Goal: Transaction & Acquisition: Purchase product/service

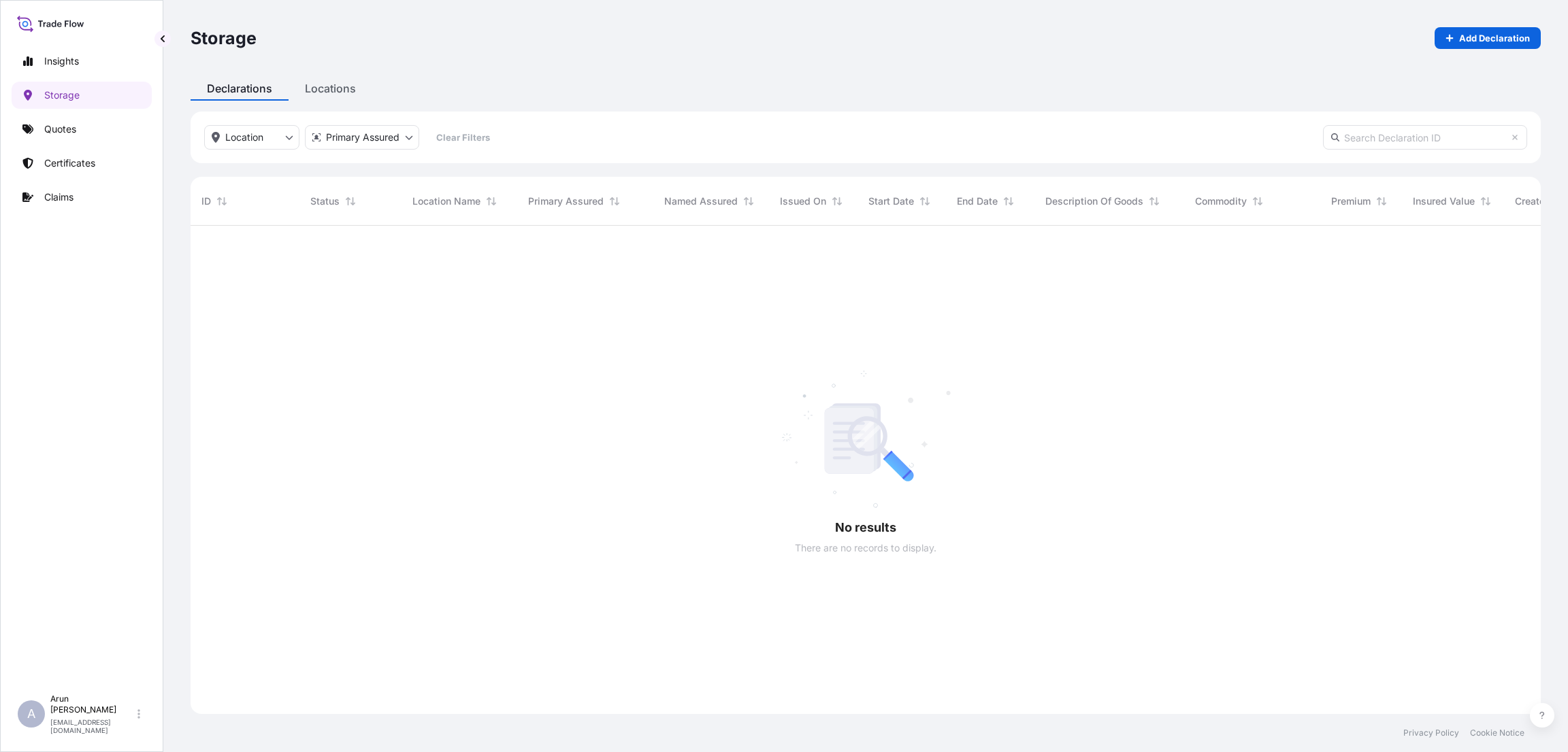
scroll to position [521, 1335]
click at [64, 147] on div "Insights Storage Quotes Certificates Claims" at bounding box center [82, 361] width 140 height 653
click at [55, 122] on p "Quotes" at bounding box center [60, 129] width 32 height 13
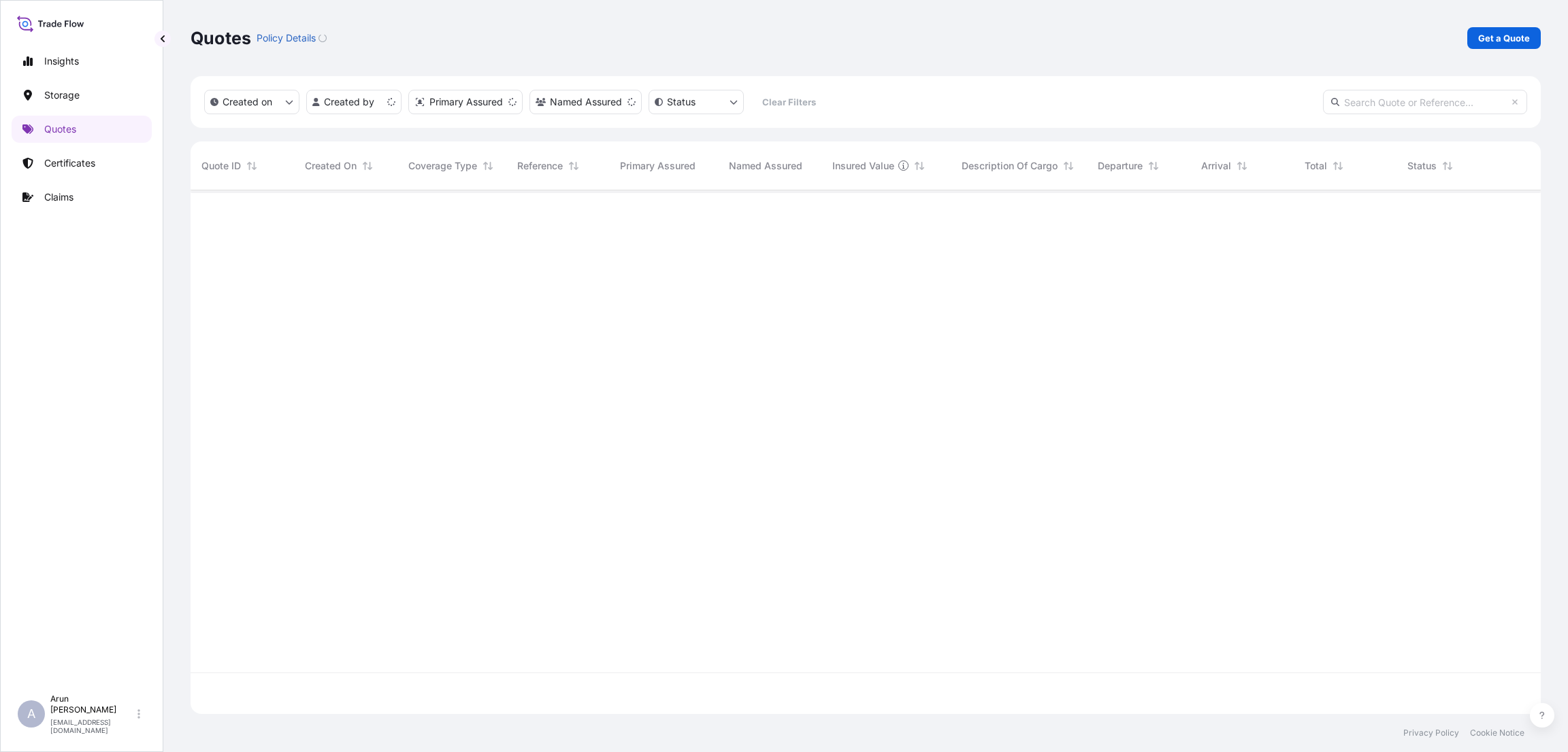
scroll to position [515, 1335]
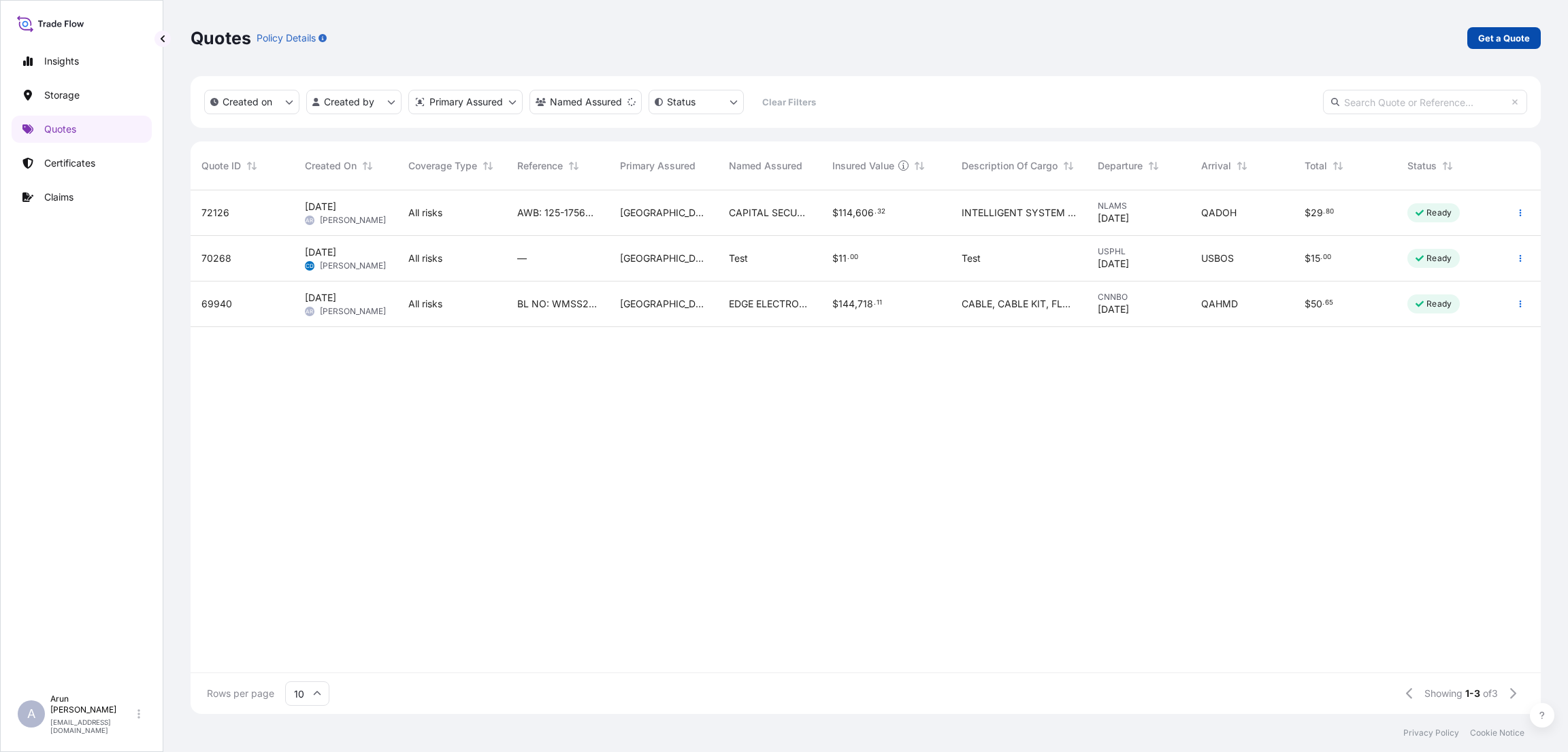
click at [1490, 35] on p "Get a Quote" at bounding box center [1503, 38] width 51 height 13
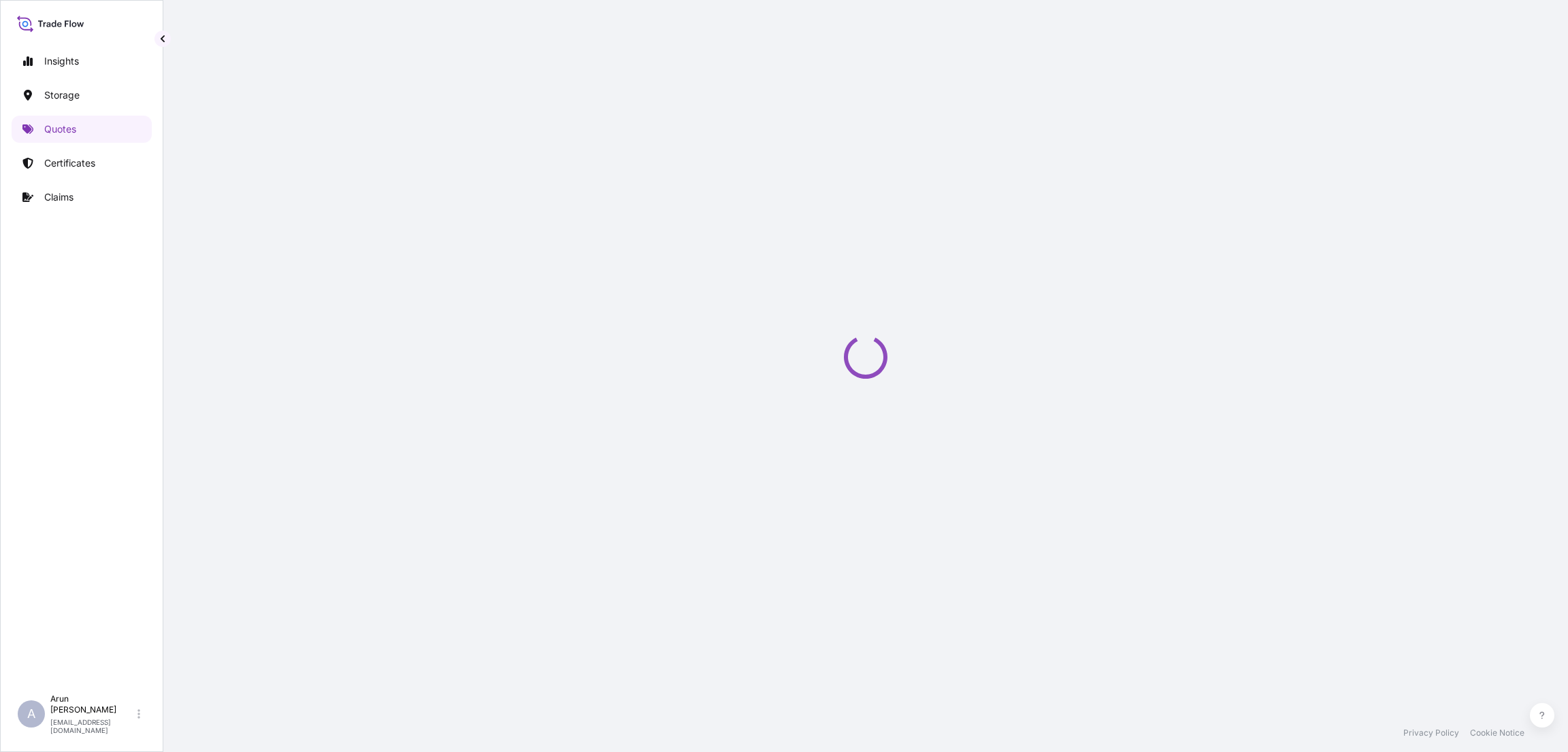
select select "Water"
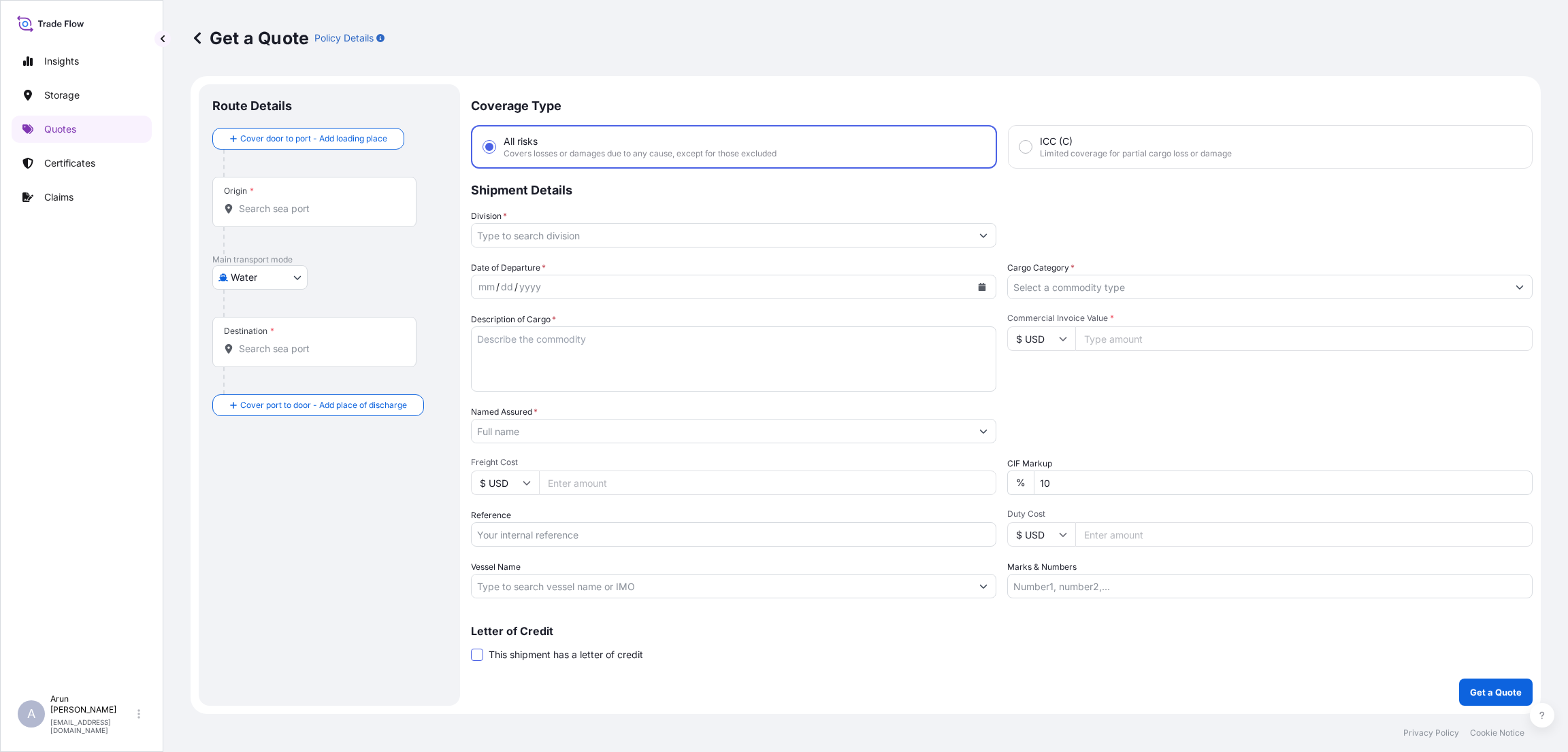
click at [472, 649] on span at bounding box center [477, 655] width 13 height 13
click at [471, 648] on input "This shipment has a letter of credit" at bounding box center [471, 648] width 0 height 0
click at [64, 83] on link "Storage" at bounding box center [82, 95] width 140 height 27
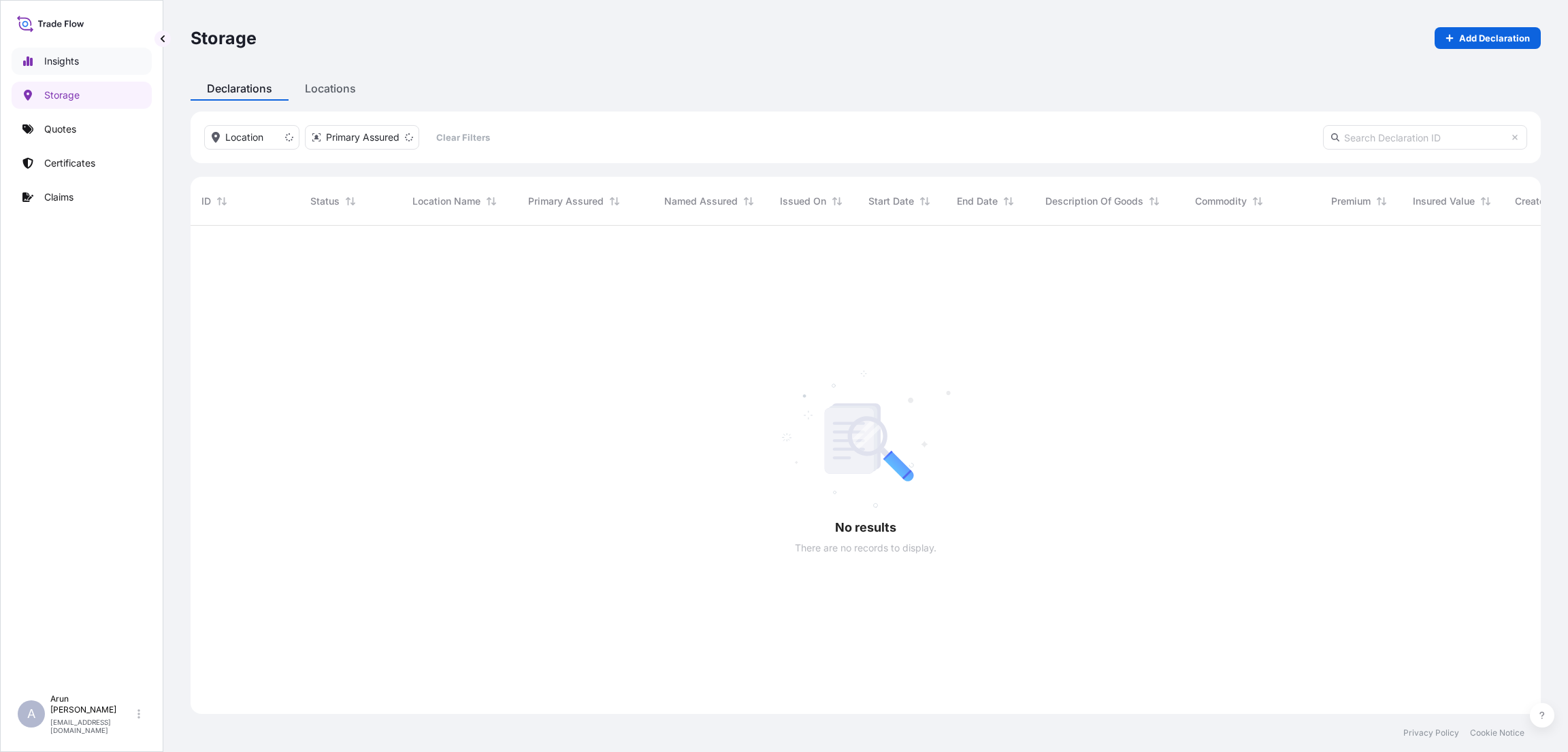
scroll to position [521, 1335]
click at [65, 55] on p "Insights" at bounding box center [61, 61] width 35 height 13
select select "2025"
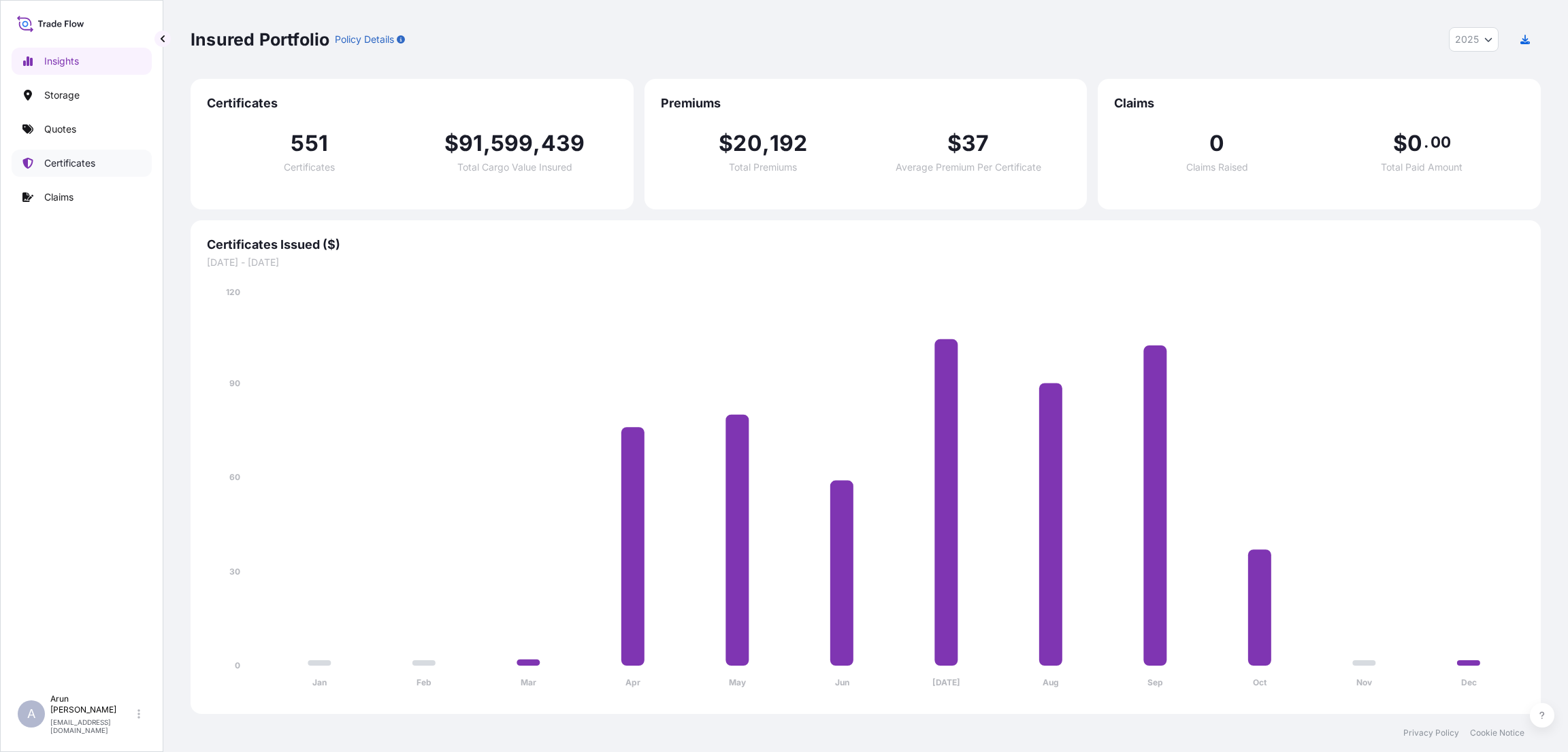
click at [71, 163] on p "Certificates" at bounding box center [69, 163] width 51 height 13
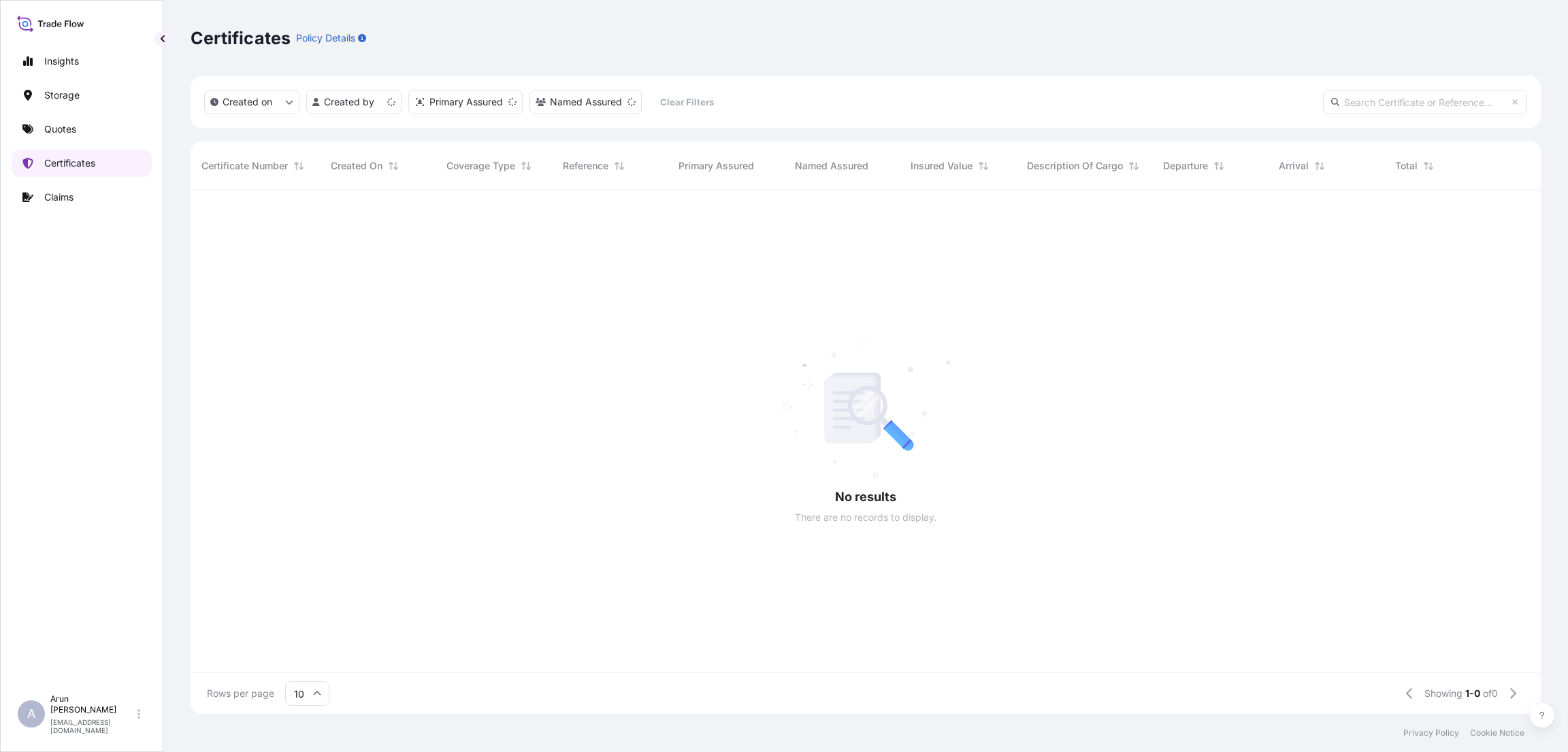
scroll to position [16, 16]
